Goal: Task Accomplishment & Management: Complete application form

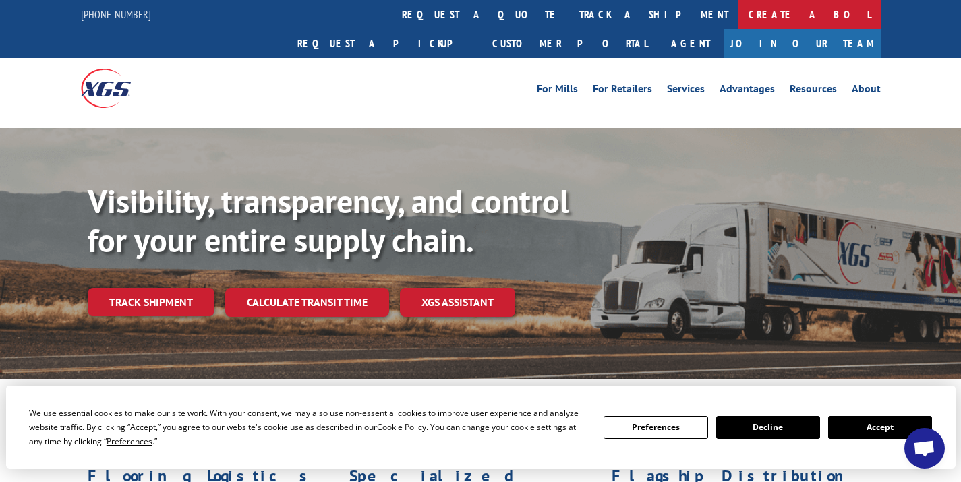
click at [739, 8] on link "Create a BOL" at bounding box center [810, 14] width 142 height 29
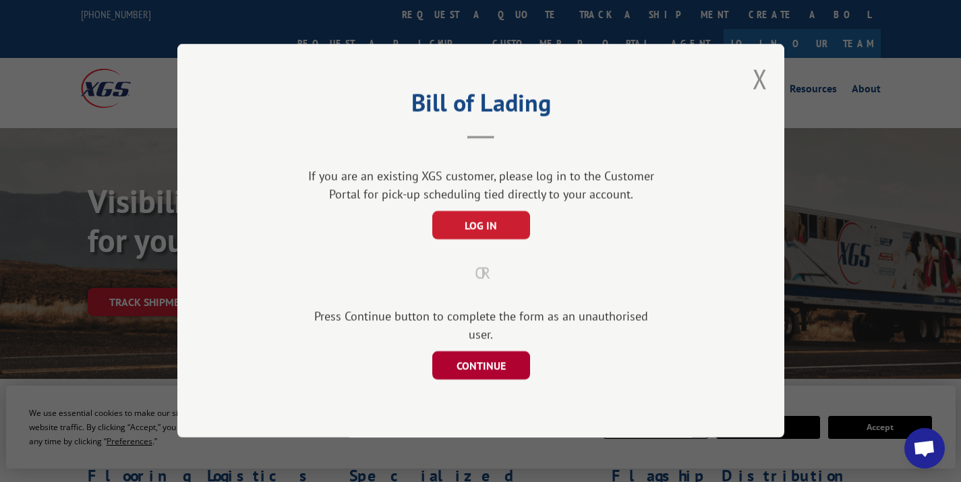
click at [464, 354] on button "CONTINUE" at bounding box center [481, 366] width 98 height 28
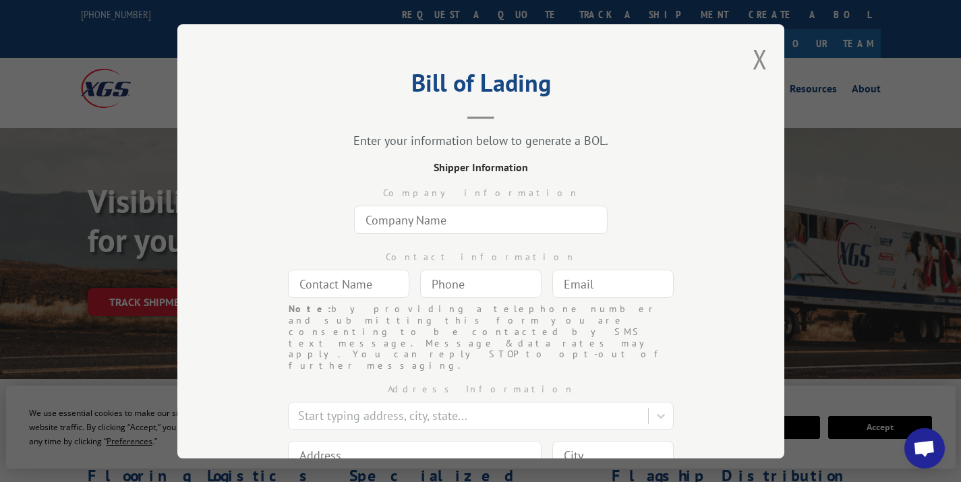
click at [443, 203] on div "Company information" at bounding box center [481, 207] width 472 height 64
click at [423, 220] on input "text" at bounding box center [481, 220] width 254 height 28
type input "Everything Home [GEOGRAPHIC_DATA]"
click at [340, 295] on input "text" at bounding box center [348, 284] width 121 height 28
type input "[PERSON_NAME]"
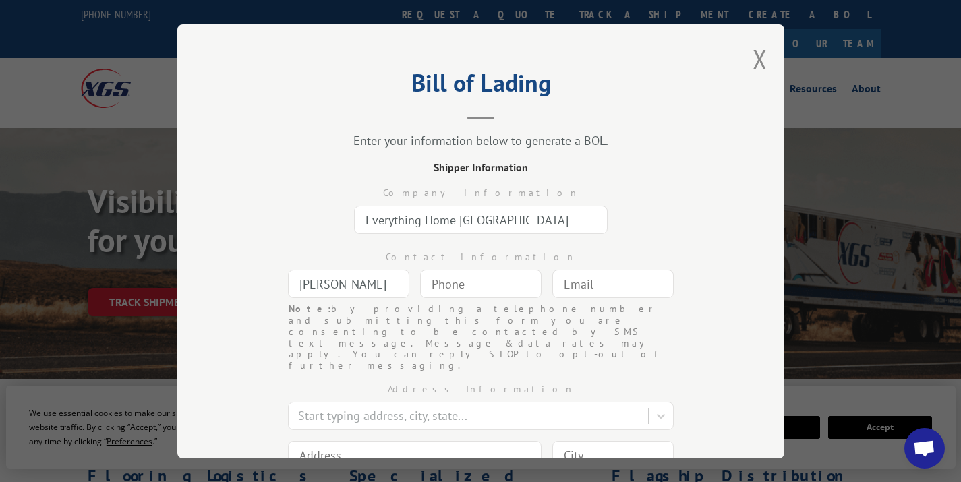
click at [575, 282] on input "text" at bounding box center [613, 284] width 121 height 28
type input "[PERSON_NAME][EMAIL_ADDRESS][DOMAIN_NAME]"
type input "(___) ___-____"
click at [472, 288] on input "(___) ___-____" at bounding box center [480, 284] width 121 height 28
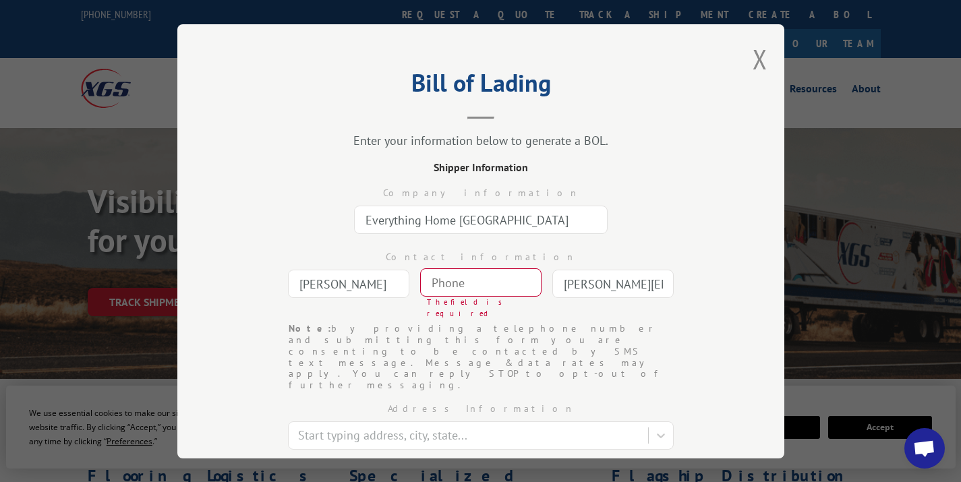
type input "(___) ___-____"
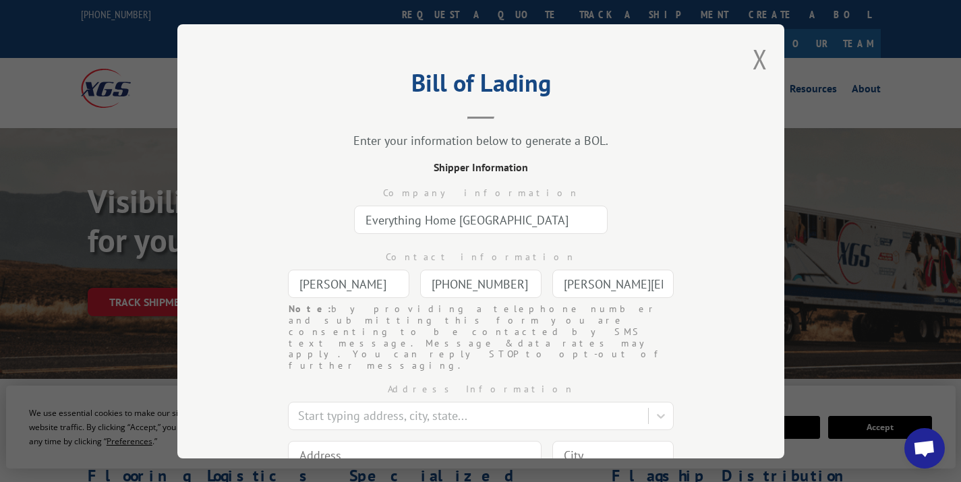
scroll to position [75, 0]
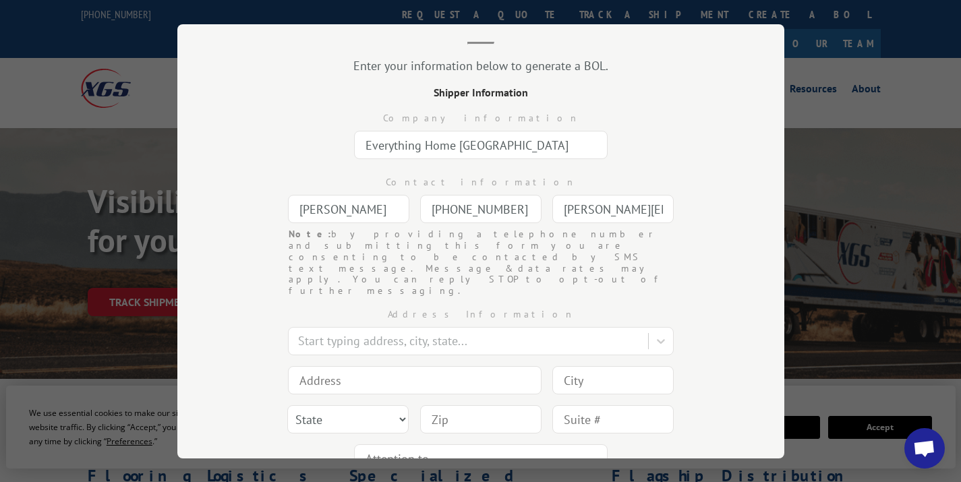
type input "[PHONE_NUMBER]"
click at [389, 366] on input at bounding box center [415, 380] width 254 height 28
type input "1346 [PERSON_NAME] Blvd"
click at [609, 366] on input at bounding box center [613, 380] width 121 height 28
type input "[GEOGRAPHIC_DATA]"
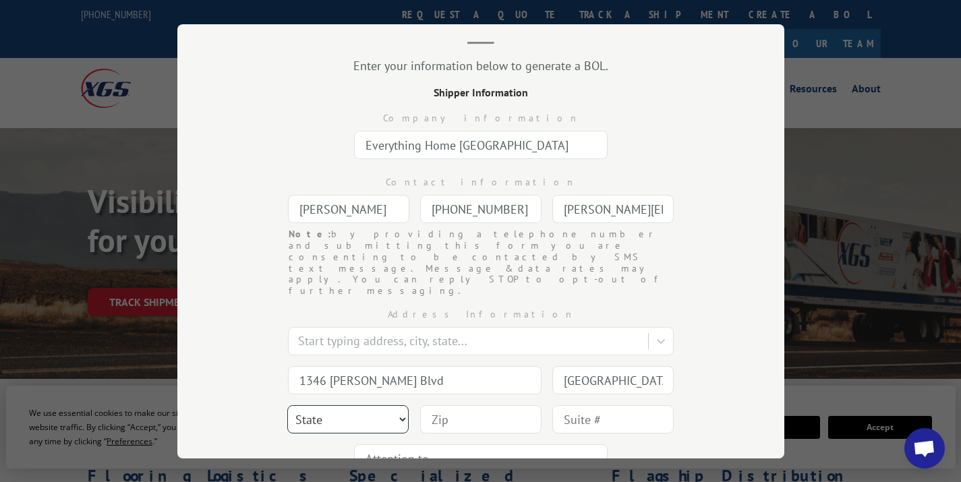
click at [335, 405] on select "State [US_STATE] [US_STATE] [US_STATE] [US_STATE] [US_STATE] [US_STATE] [US_STA…" at bounding box center [347, 419] width 121 height 28
select select "SC"
click at [477, 405] on input at bounding box center [480, 419] width 121 height 28
click at [721, 364] on div "Bill of Lading Enter your information below to generate a BOL. Shipper Informat…" at bounding box center [480, 241] width 607 height 434
click at [472, 404] on input at bounding box center [480, 418] width 121 height 28
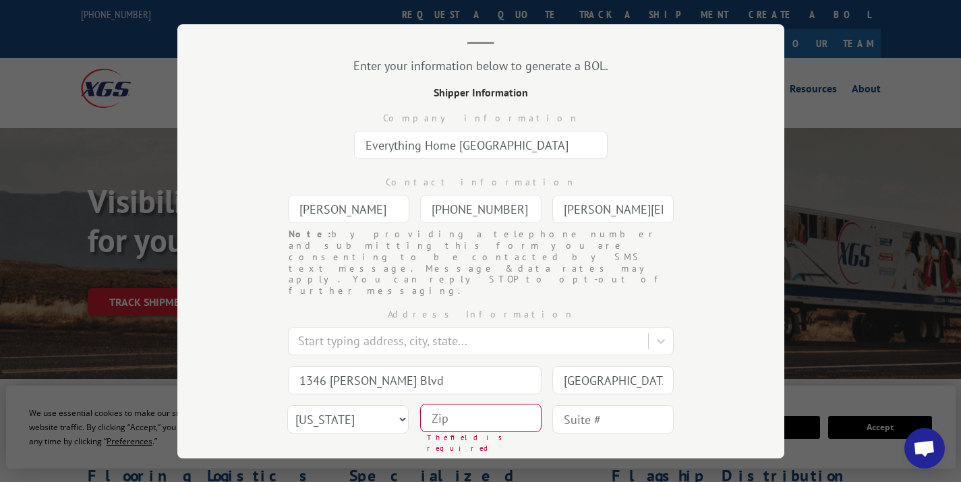
type input "9"
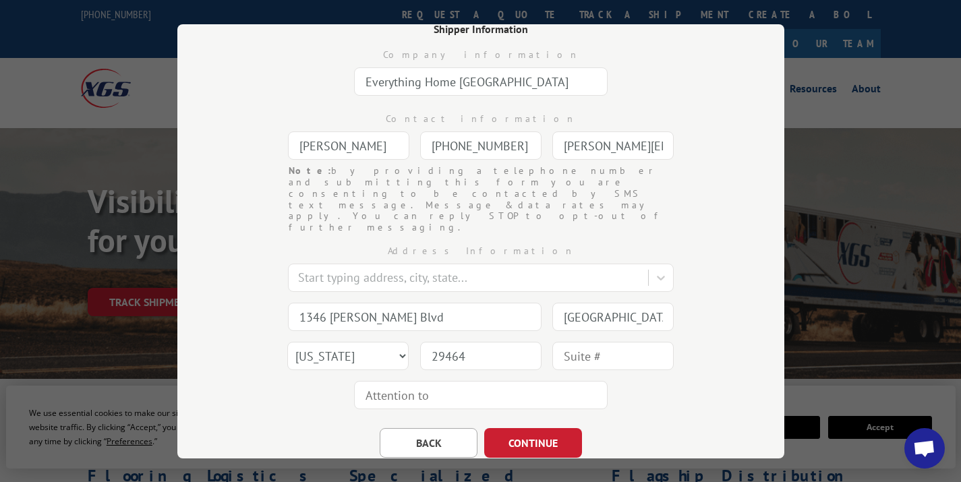
scroll to position [162, 0]
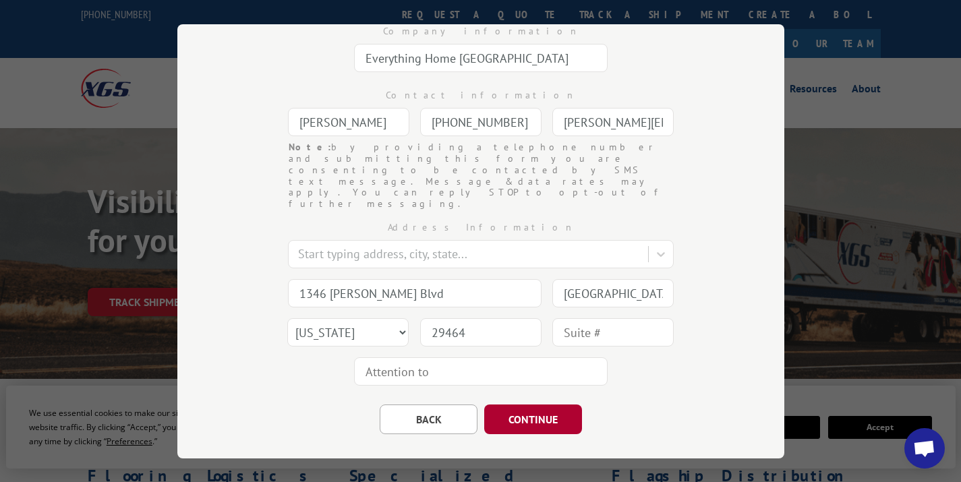
type input "29464"
click at [538, 405] on button "CONTINUE" at bounding box center [533, 420] width 98 height 30
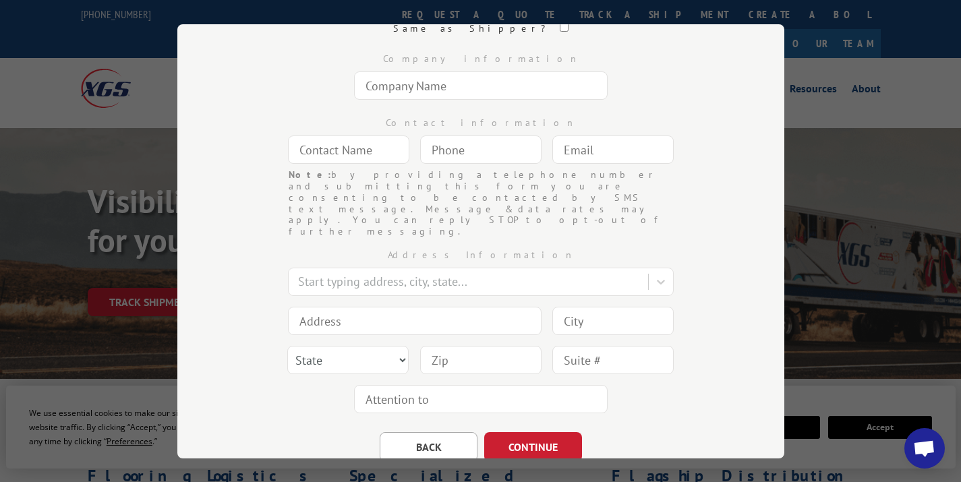
click at [473, 81] on input "text" at bounding box center [481, 86] width 254 height 28
type input "[PERSON_NAME] [PERSON_NAME]"
click at [367, 136] on input "text" at bounding box center [348, 150] width 121 height 28
type input "[PERSON_NAME]"
click at [461, 144] on input "(___) ___-____" at bounding box center [480, 150] width 121 height 28
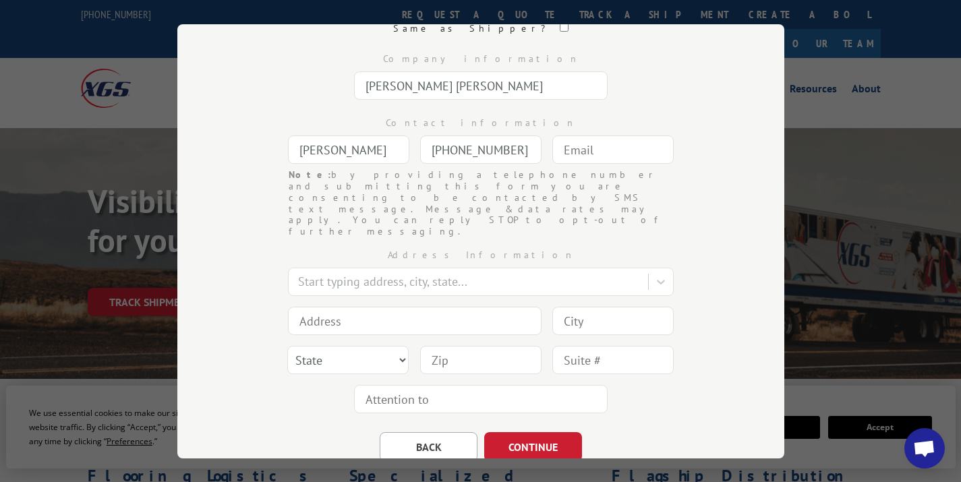
type input "[PHONE_NUMBER]"
click at [608, 162] on input "text" at bounding box center [613, 150] width 121 height 28
type input "[EMAIL_ADDRESS][DOMAIN_NAME]"
click at [360, 307] on input at bounding box center [415, 321] width 254 height 28
type input "[STREET_ADDRESS]"
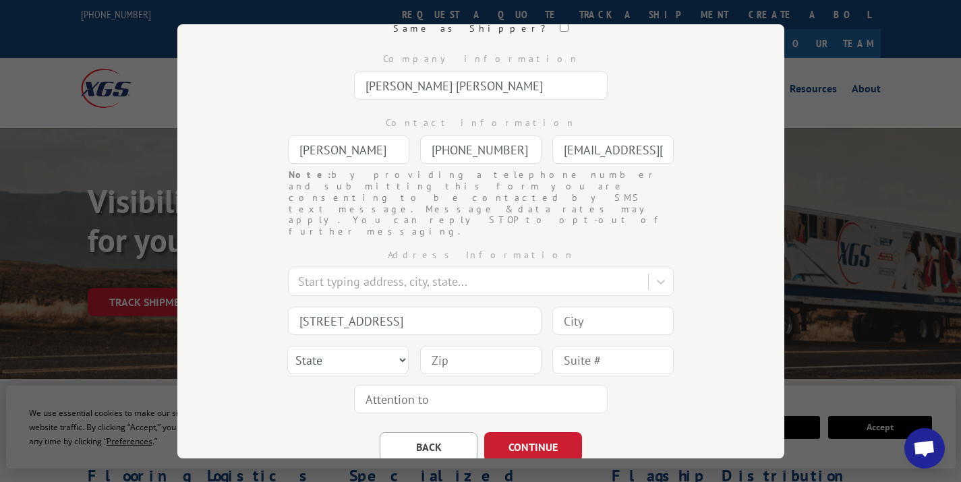
click at [607, 307] on input at bounding box center [613, 321] width 121 height 28
type input "[US_STATE]"
click at [352, 346] on select "State [US_STATE] [US_STATE] [US_STATE] [US_STATE] [US_STATE] [US_STATE] [US_STA…" at bounding box center [347, 360] width 121 height 28
select select "NY"
click at [451, 346] on input at bounding box center [480, 360] width 121 height 28
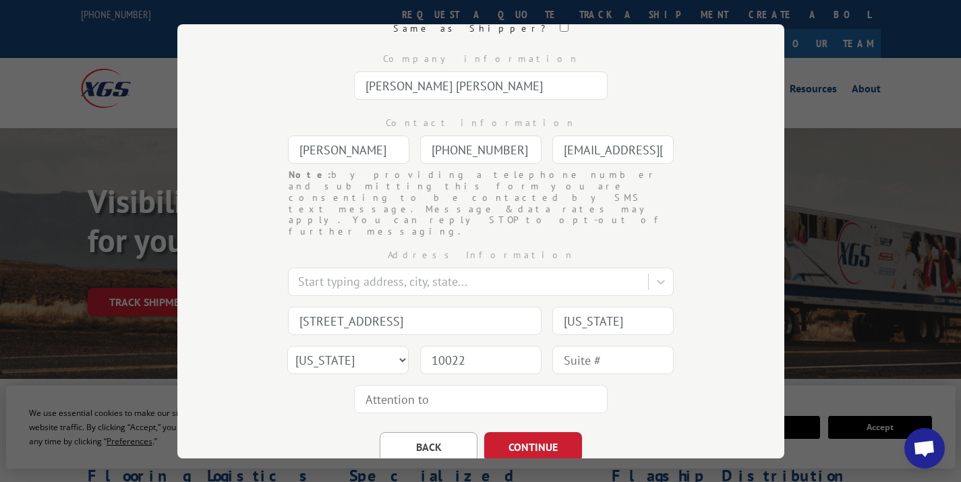
type input "10022"
click at [722, 317] on div "Bill of Lading Enter your information below to generate a BOL. Payor Informatio…" at bounding box center [480, 241] width 607 height 434
click at [555, 432] on button "CONTINUE" at bounding box center [533, 447] width 98 height 30
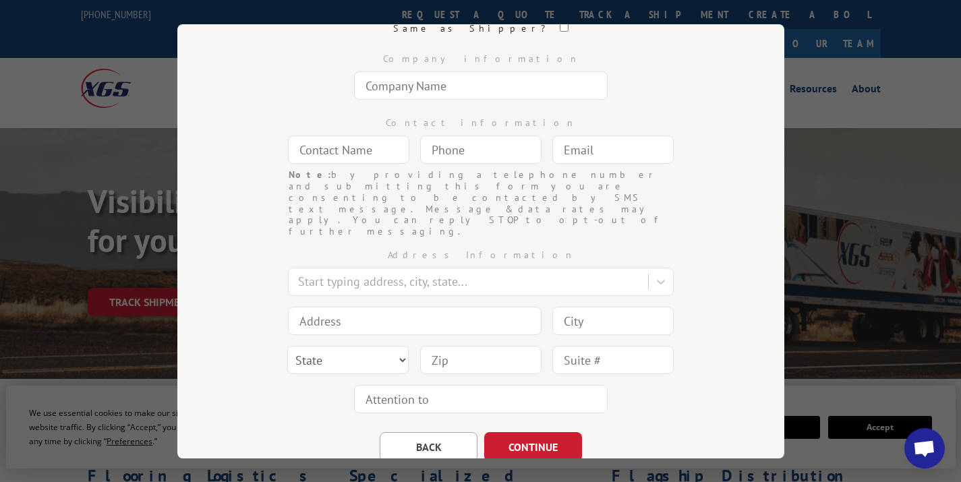
scroll to position [92, 0]
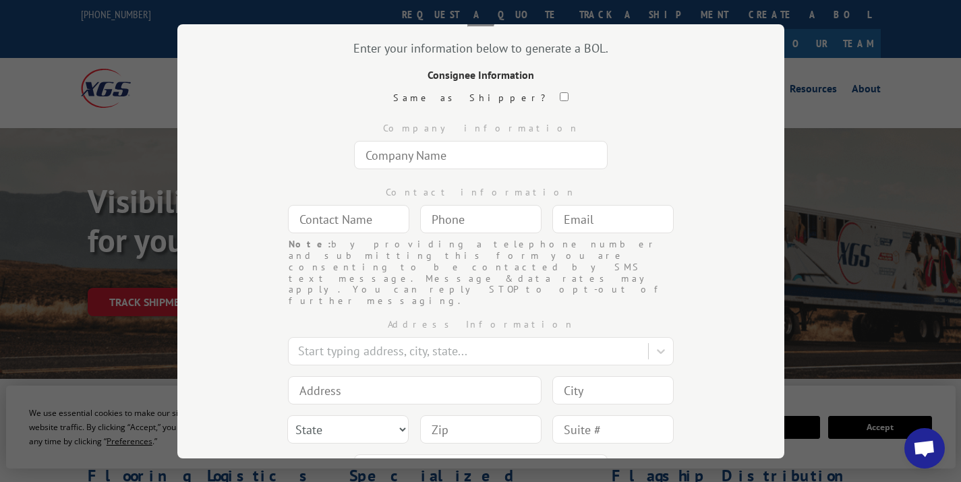
click at [403, 152] on input "text" at bounding box center [481, 155] width 254 height 28
click at [405, 159] on input "text" at bounding box center [481, 155] width 254 height 28
drag, startPoint x: 512, startPoint y: 157, endPoint x: 471, endPoint y: 167, distance: 42.5
click at [471, 167] on input "Designer Delivery [PERSON_NAME]" at bounding box center [481, 155] width 254 height 28
type input "Designer Delivery [PERSON_NAME]"
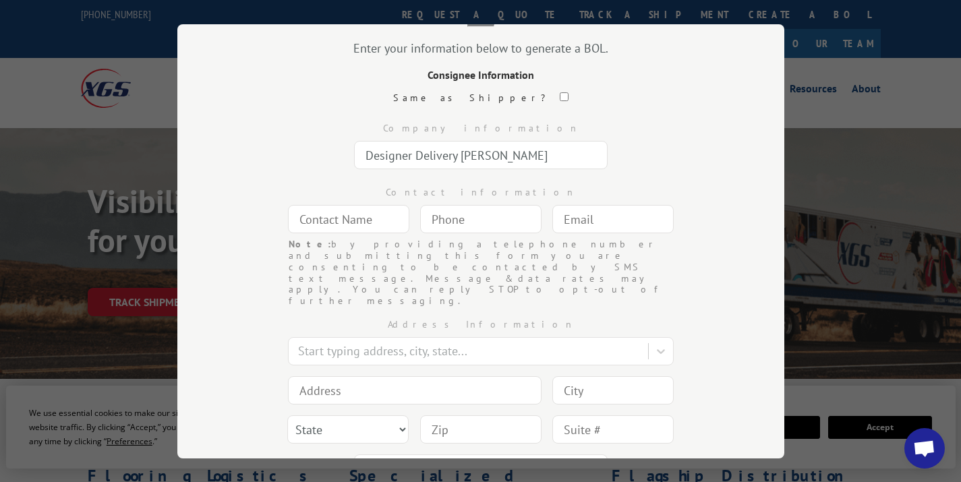
click at [358, 215] on input "text" at bounding box center [348, 219] width 121 height 28
type input "V"
type input ":"
type input "LLS Design [PERSON_NAME]"
type input "(___) ___-____"
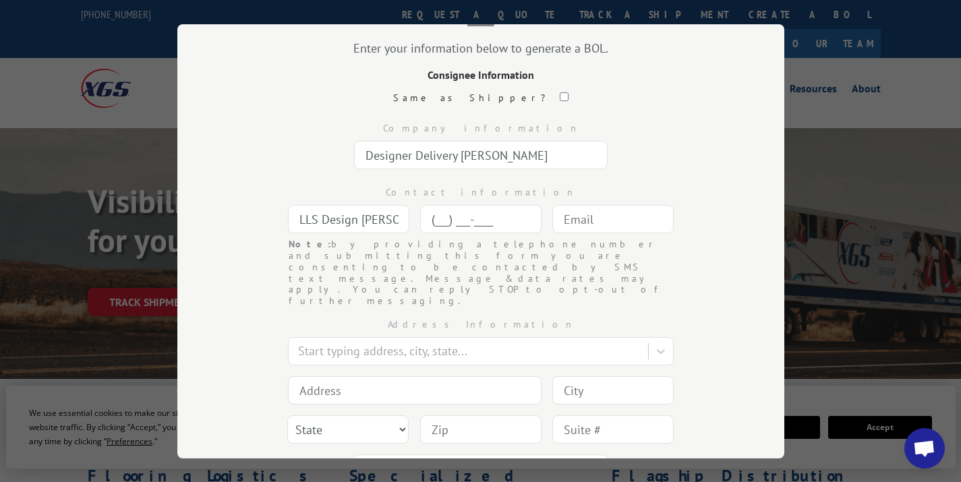
click at [480, 220] on input "(___) ___-____" at bounding box center [480, 219] width 121 height 28
